Goal: Navigation & Orientation: Find specific page/section

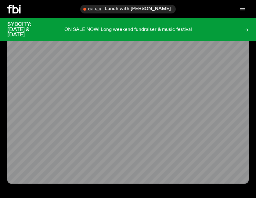
scroll to position [20, 0]
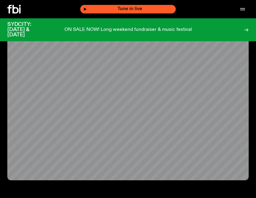
click at [130, 9] on span "Tune in live" at bounding box center [130, 9] width 86 height 5
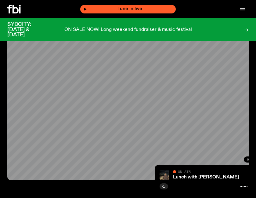
click at [87, 8] on icon "button" at bounding box center [85, 9] width 3 height 3
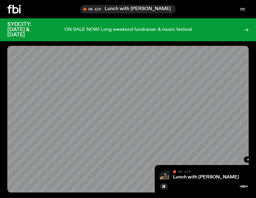
scroll to position [0, 0]
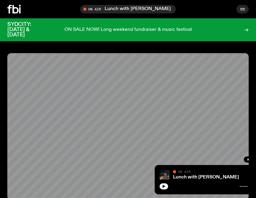
click at [242, 10] on icon "button" at bounding box center [242, 8] width 7 height 7
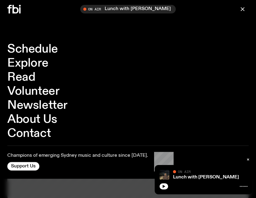
click at [32, 117] on link "About Us" at bounding box center [32, 119] width 50 height 12
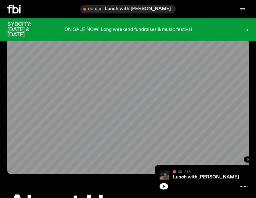
scroll to position [59, 0]
